Goal: Find specific page/section: Find specific page/section

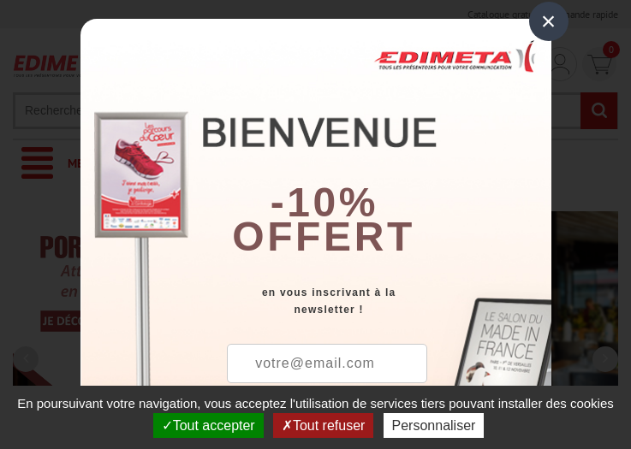
click at [206, 425] on button "Tout accepter" at bounding box center [208, 425] width 110 height 25
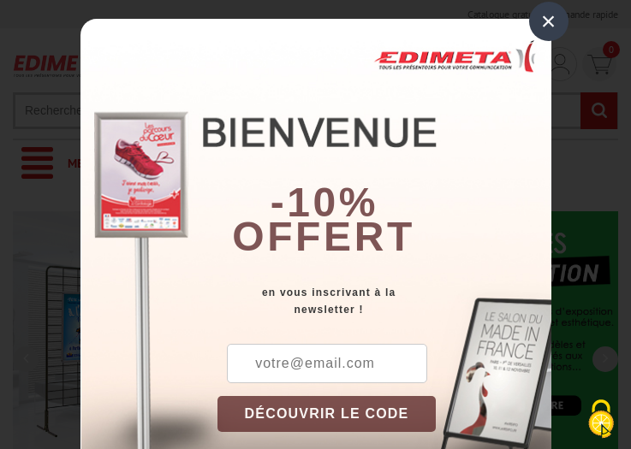
click at [542, 21] on div "×" at bounding box center [548, 21] width 39 height 39
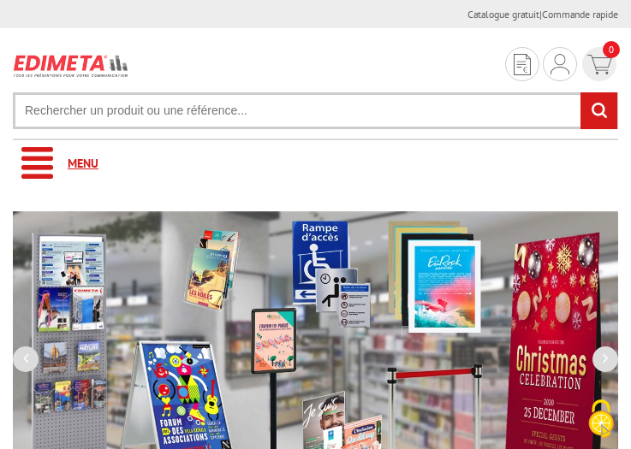
click at [315, 163] on link "Menu" at bounding box center [315, 163] width 605 height 47
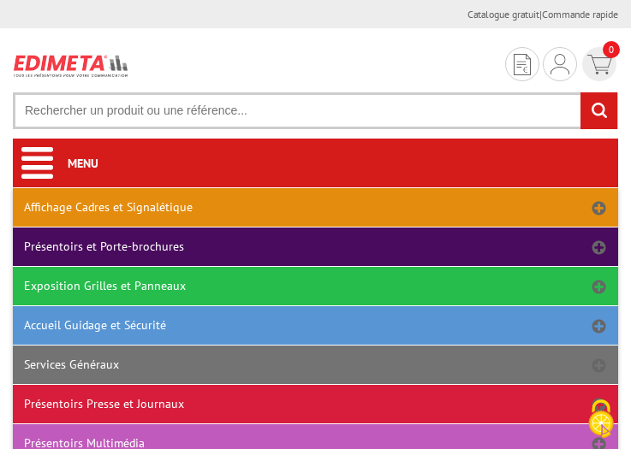
click at [315, 207] on link "Affichage Cadres et Signalétique" at bounding box center [315, 207] width 605 height 39
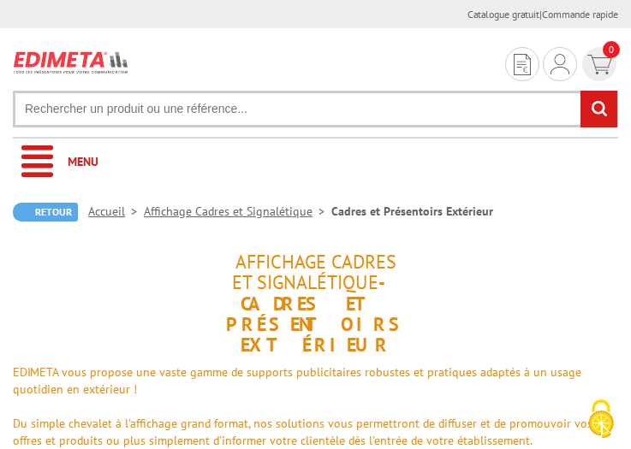
scroll to position [514, 0]
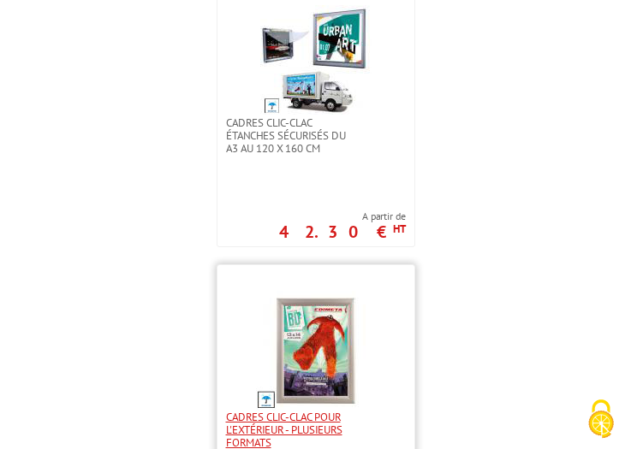
click at [315, 430] on span "Cadres Clic-Clac pour l'extérieur - PLUSIEURS FORMATS" at bounding box center [289, 430] width 126 height 39
